Goal: Transaction & Acquisition: Purchase product/service

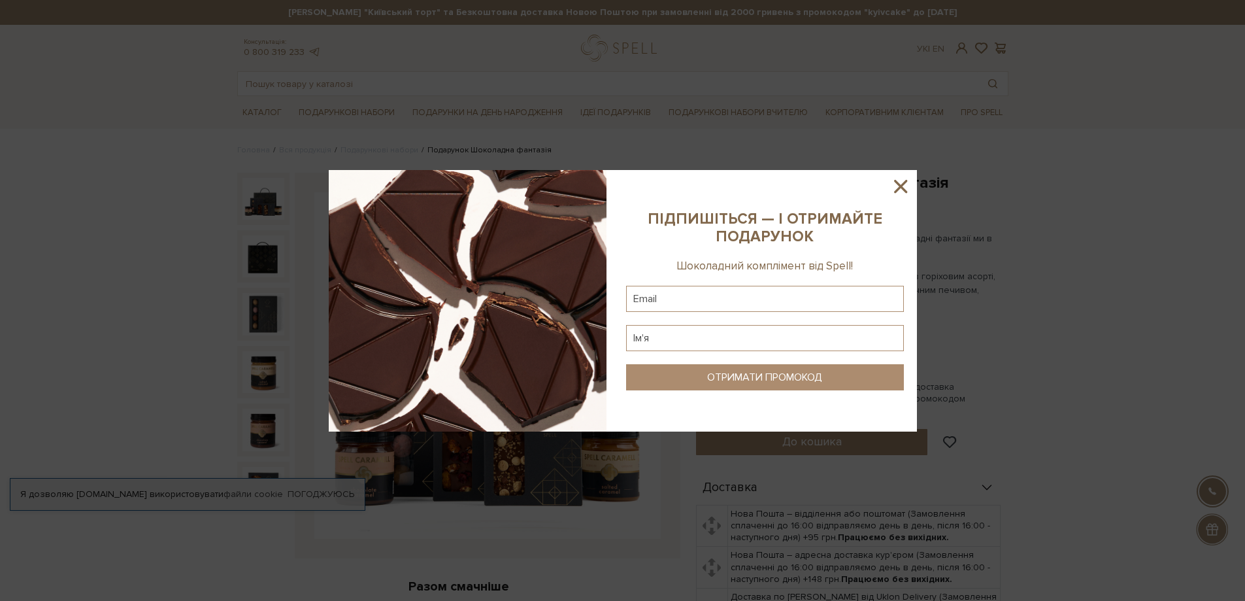
click at [900, 189] on icon at bounding box center [901, 186] width 22 height 22
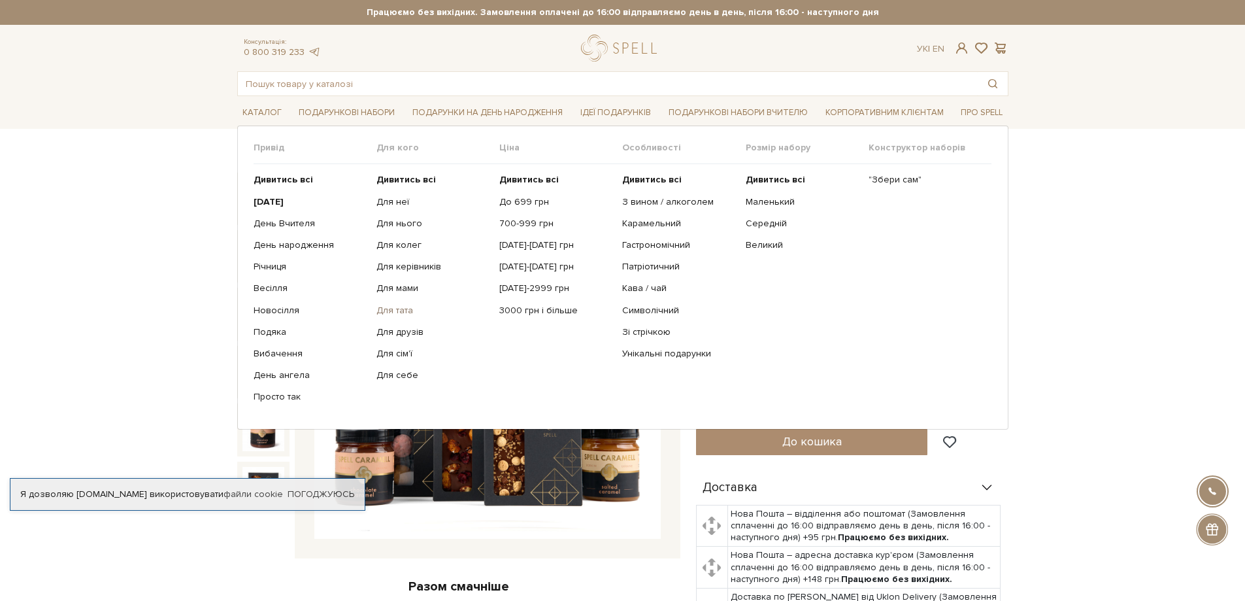
click at [392, 306] on link "Для тата" at bounding box center [432, 311] width 113 height 12
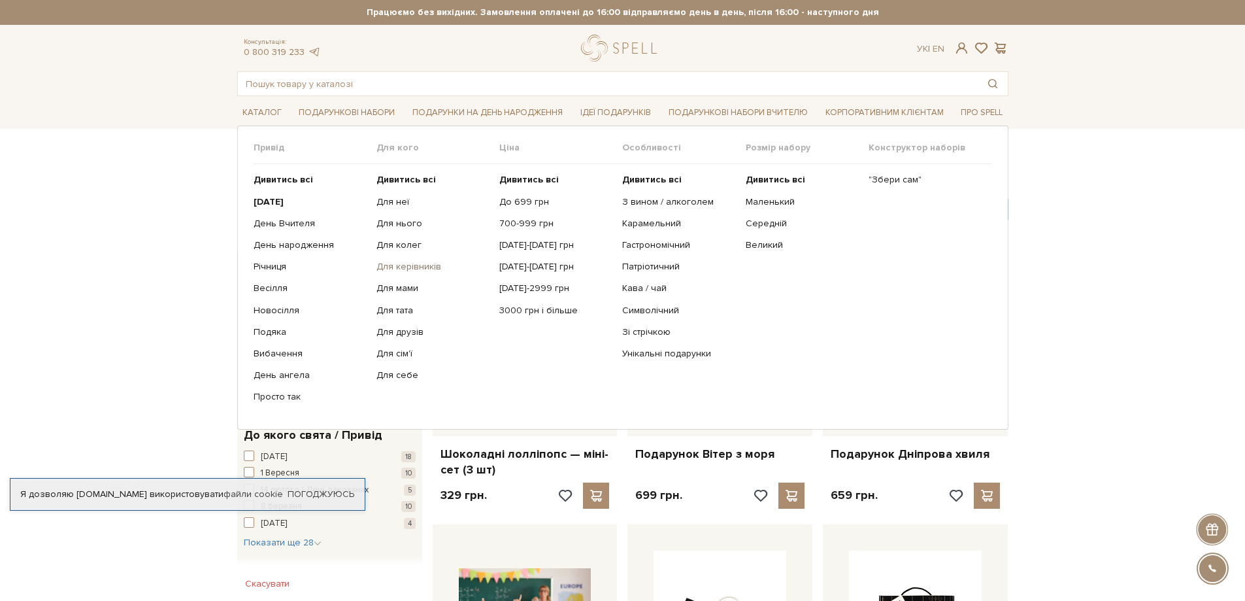
click at [405, 263] on link "Для керівників" at bounding box center [432, 267] width 113 height 12
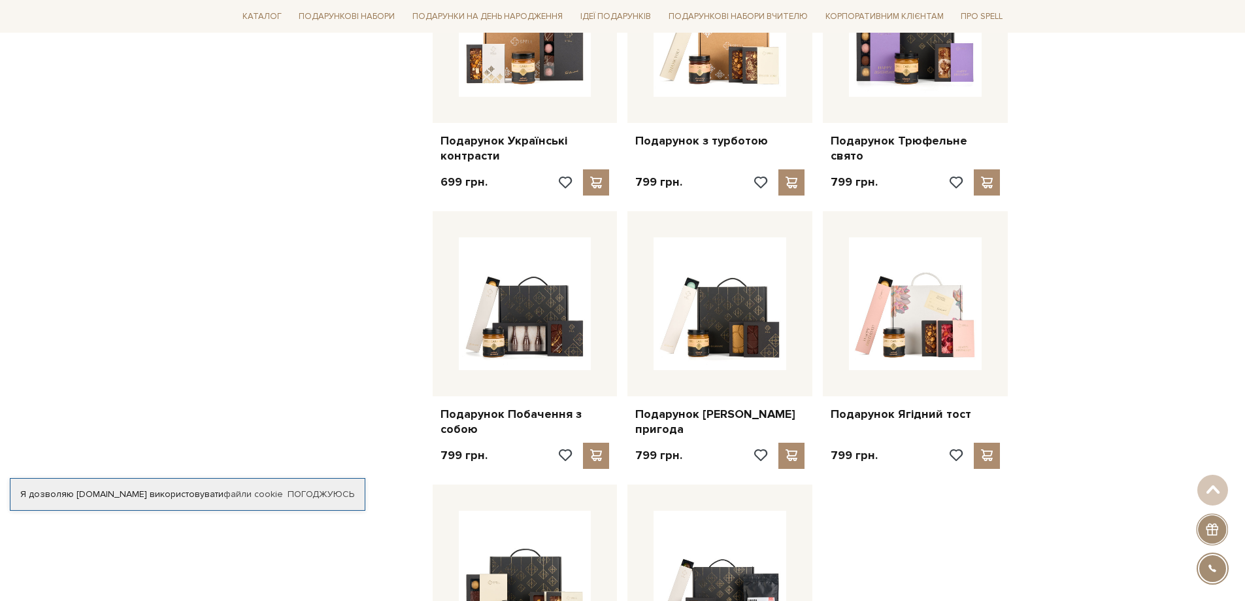
scroll to position [1373, 0]
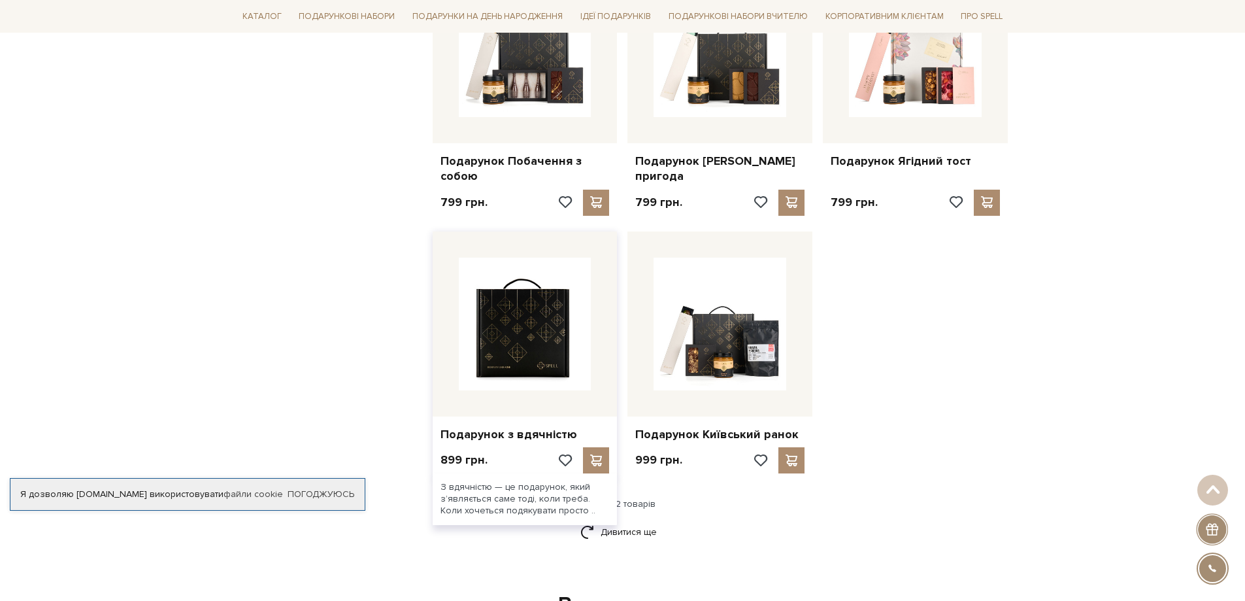
click at [517, 310] on img at bounding box center [525, 324] width 133 height 133
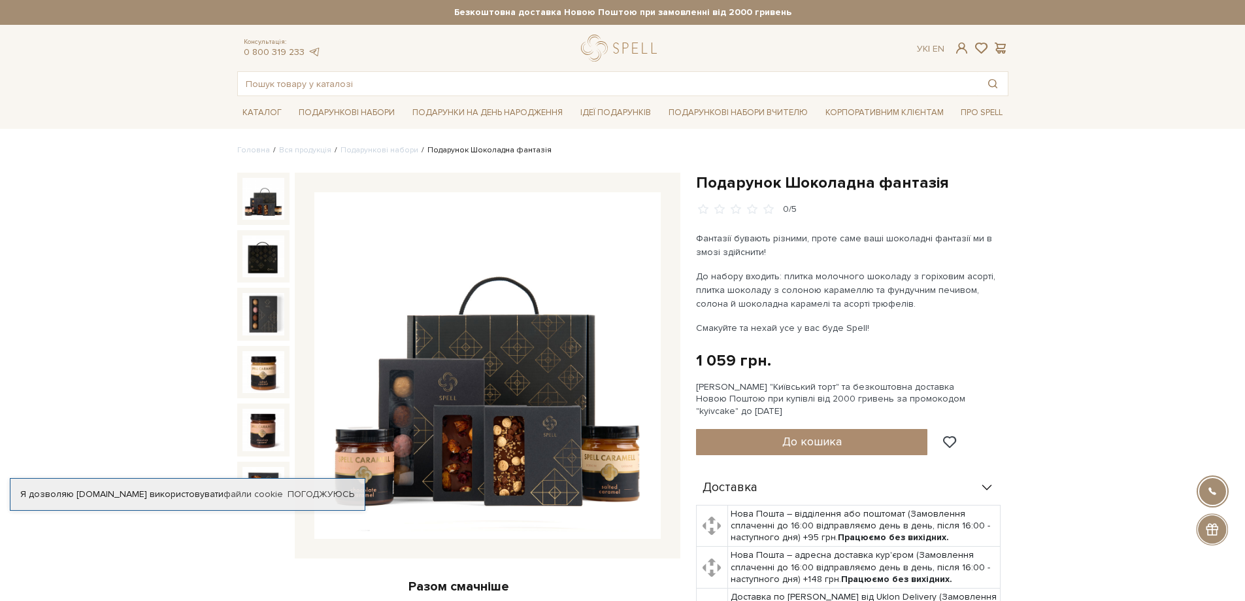
click at [267, 199] on img at bounding box center [263, 199] width 42 height 42
